Goal: Navigation & Orientation: Find specific page/section

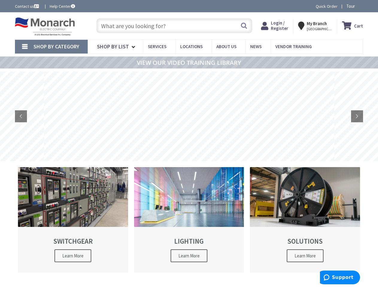
click at [189, 144] on rs-layer at bounding box center [189, 117] width 290 height 90
click at [353, 6] on span "Tour" at bounding box center [353, 6] width 15 height 6
click at [358, 6] on icon at bounding box center [357, 5] width 9 height 9
click at [316, 26] on strong "My Branch" at bounding box center [317, 24] width 20 height 6
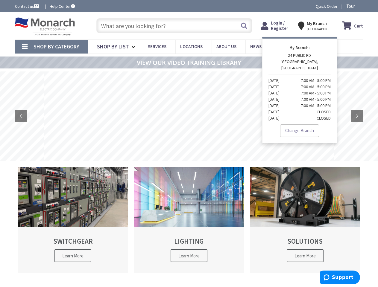
click at [51, 47] on span "Shop By Category" at bounding box center [57, 46] width 46 height 7
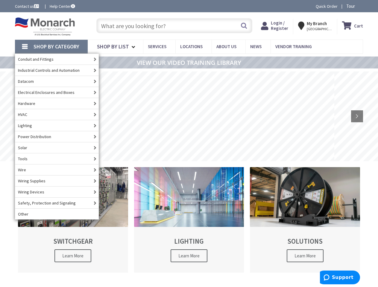
click at [51, 47] on span "Shop By Category" at bounding box center [57, 46] width 46 height 7
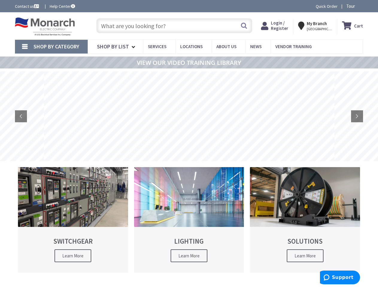
click at [189, 116] on rs-layer at bounding box center [189, 117] width 290 height 90
click at [21, 116] on rs-arrow at bounding box center [21, 116] width 12 height 12
click at [357, 116] on rs-arrow at bounding box center [357, 116] width 12 height 12
